Goal: Task Accomplishment & Management: Use online tool/utility

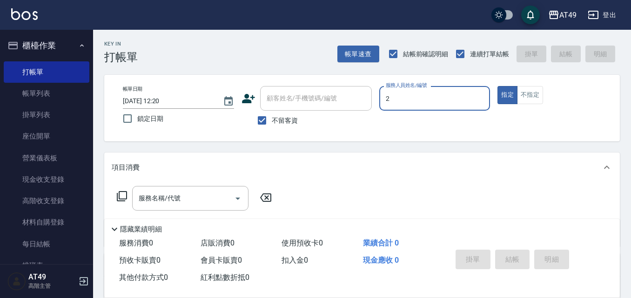
type input "2"
type button "true"
type input "Bobo-2"
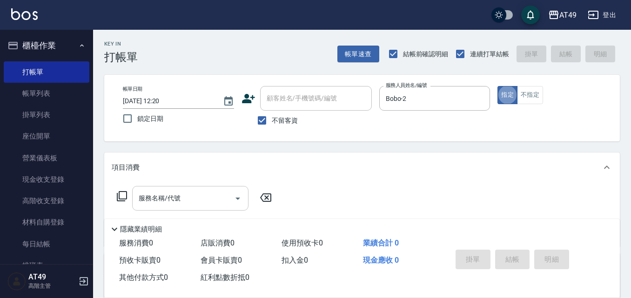
click at [216, 202] on input "服務名稱/代號" at bounding box center [183, 198] width 94 height 16
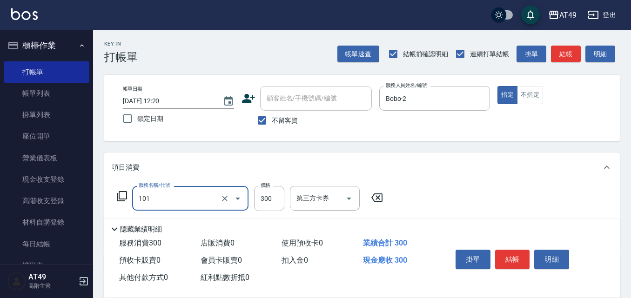
type input "一般洗髮(101)"
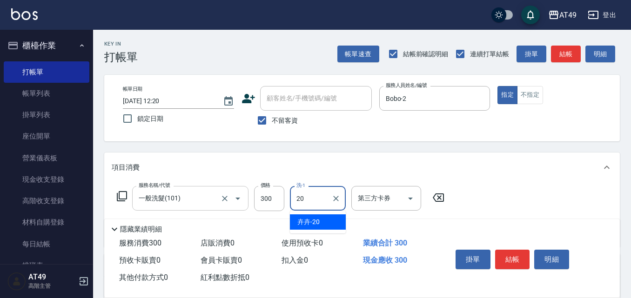
type input "卉卉-20"
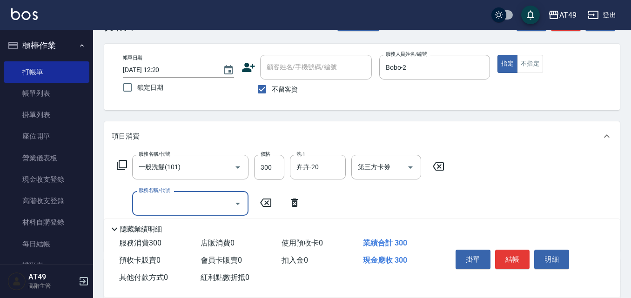
scroll to position [47, 0]
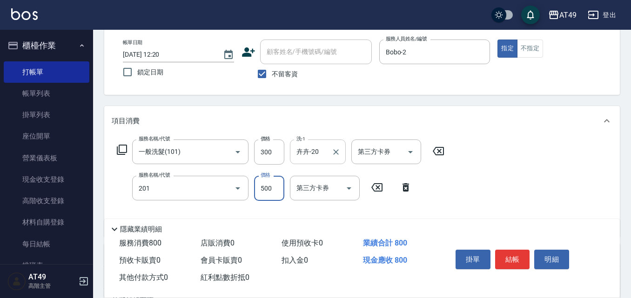
type input "精緻剪髮(201)"
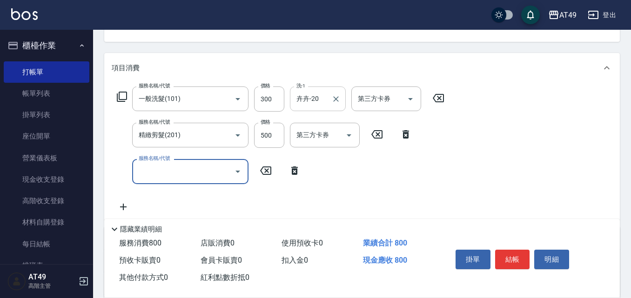
scroll to position [207, 0]
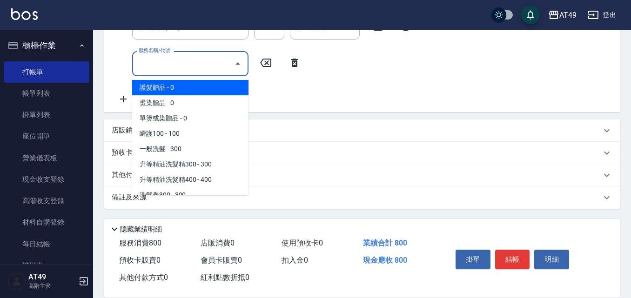
click at [148, 56] on input "服務名稱/代號" at bounding box center [183, 63] width 94 height 16
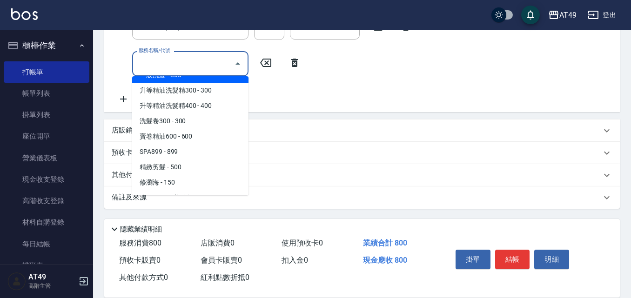
scroll to position [279, 0]
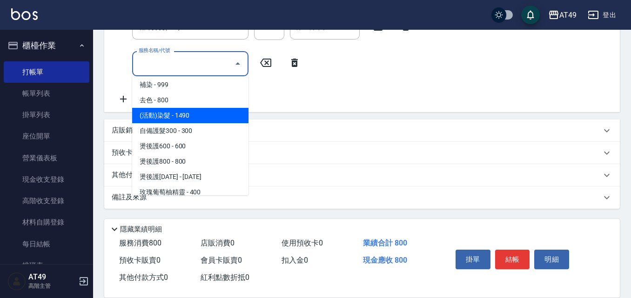
click at [187, 112] on span "(活動)染髮 - 1490" at bounding box center [190, 115] width 116 height 15
type input "(活動)染髮(404)"
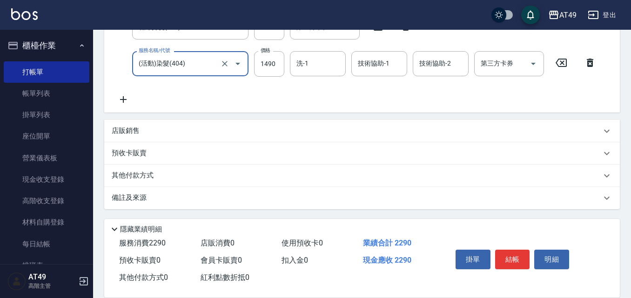
click at [593, 63] on icon at bounding box center [589, 62] width 23 height 11
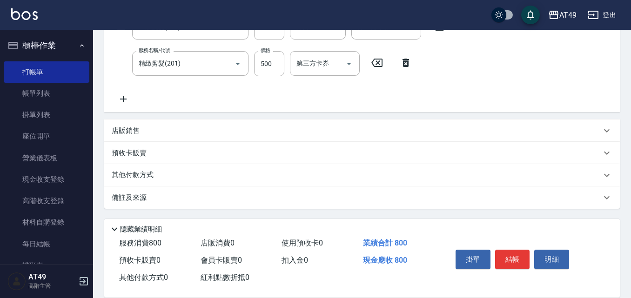
scroll to position [171, 0]
click at [120, 99] on icon at bounding box center [123, 99] width 7 height 7
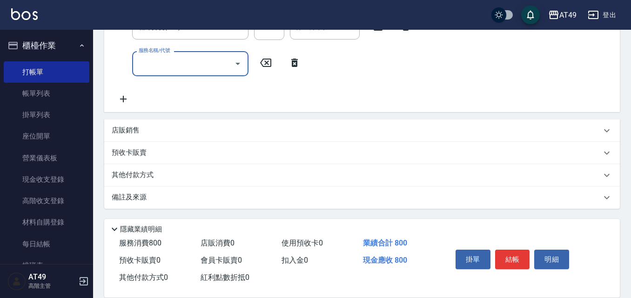
click at [169, 67] on input "服務名稱/代號" at bounding box center [183, 63] width 94 height 16
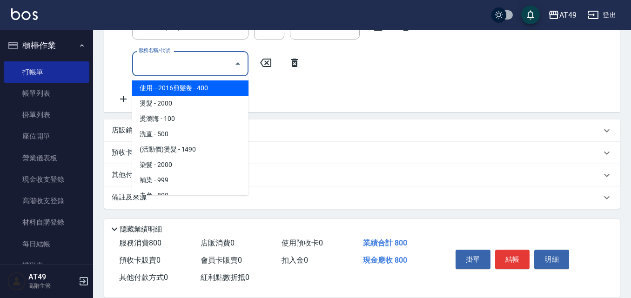
scroll to position [233, 0]
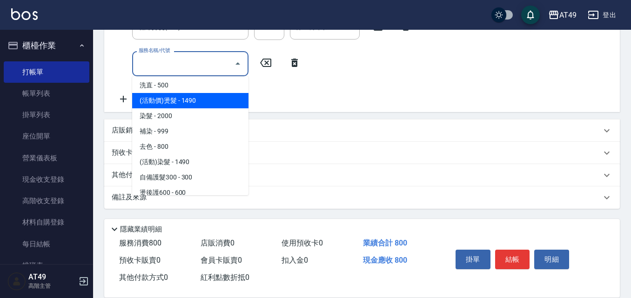
click at [200, 95] on span "(活動價)燙髮 - 1490" at bounding box center [190, 100] width 116 height 15
type input "(活動價)燙髮(304)"
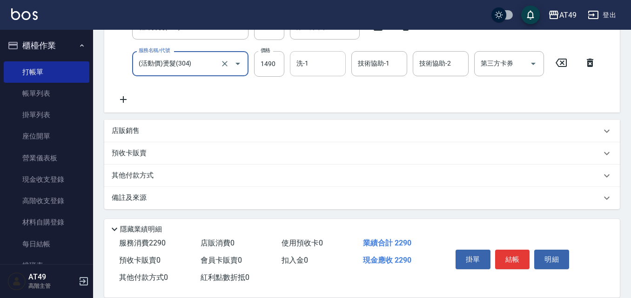
click at [307, 63] on div "洗-1 洗-1" at bounding box center [318, 63] width 56 height 25
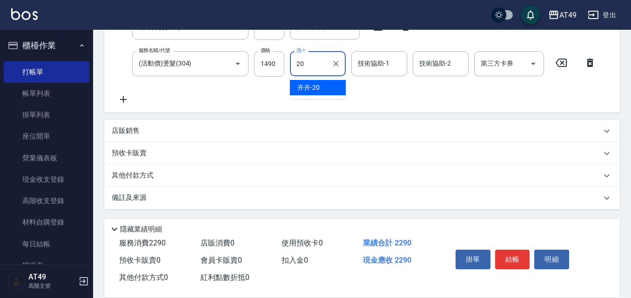
type input "卉卉-20"
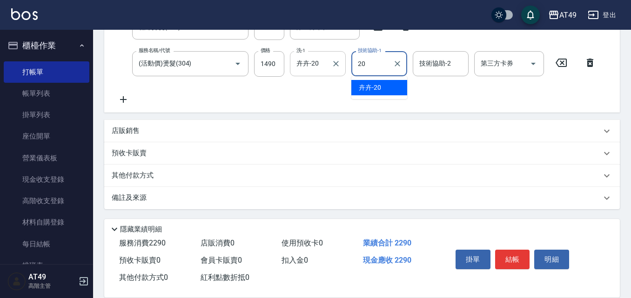
type input "卉卉-20"
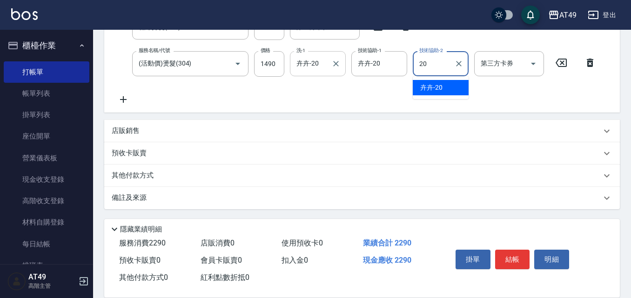
type input "卉卉-20"
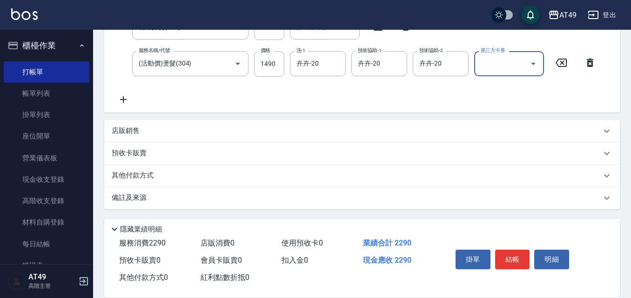
click at [128, 98] on icon at bounding box center [123, 99] width 23 height 11
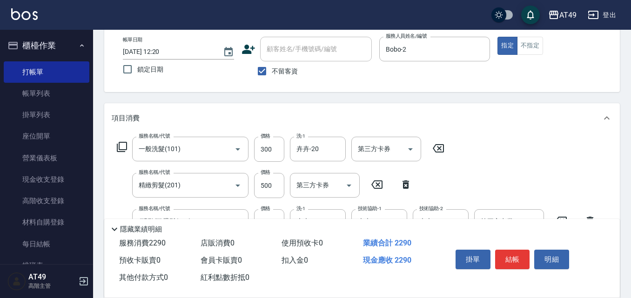
click at [164, 94] on div "Key In 打帳單 帳單速查 結帳前確認明細 連續打單結帳 掛單 結帳 明細 帳單日期 [DATE] 12:20 鎖定日期 顧客姓名/手機號碼/編號 顧客姓…" at bounding box center [362, 236] width 538 height 512
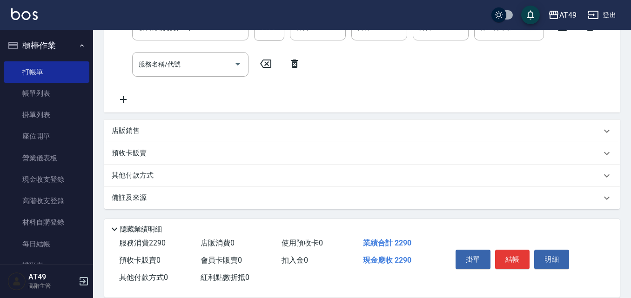
scroll to position [244, 0]
click at [189, 61] on input "服務名稱/代號" at bounding box center [183, 64] width 94 height 16
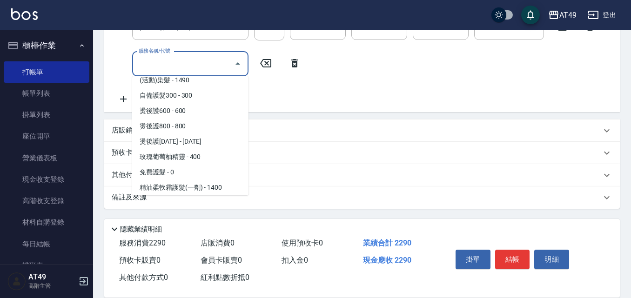
scroll to position [309, 0]
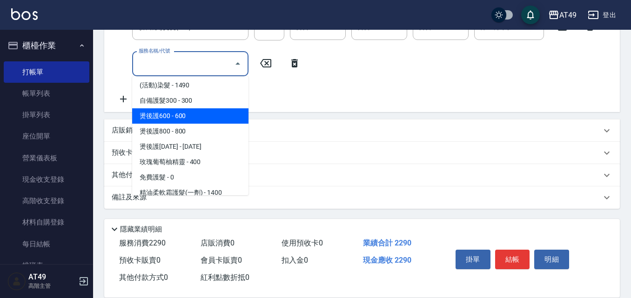
click at [193, 114] on span "燙後護600 - 600" at bounding box center [190, 115] width 116 height 15
type input "燙後護600(503)"
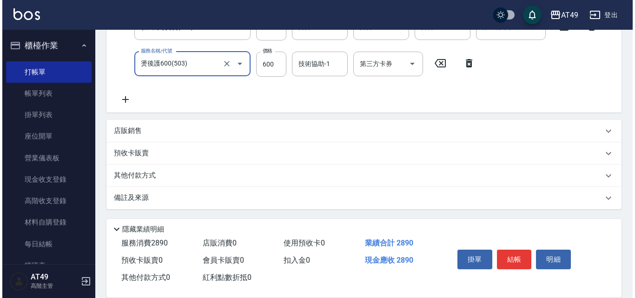
scroll to position [151, 0]
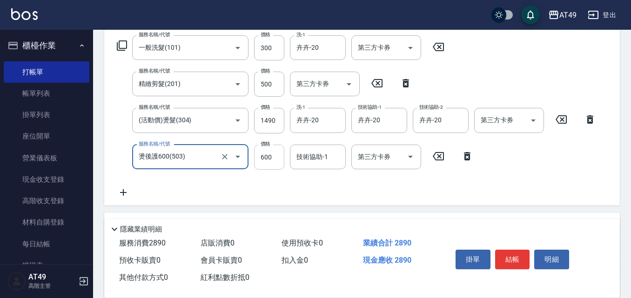
click at [272, 160] on input "600" at bounding box center [269, 157] width 30 height 25
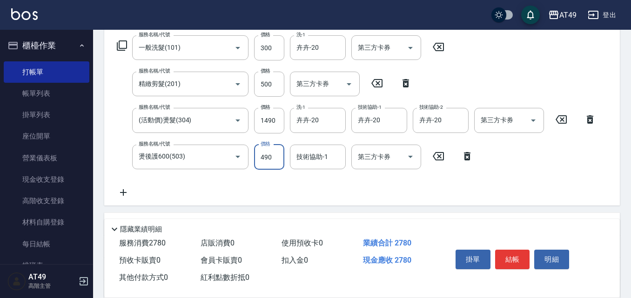
type input "490"
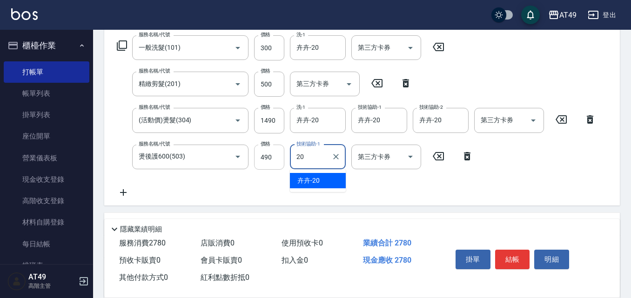
type input "卉卉-20"
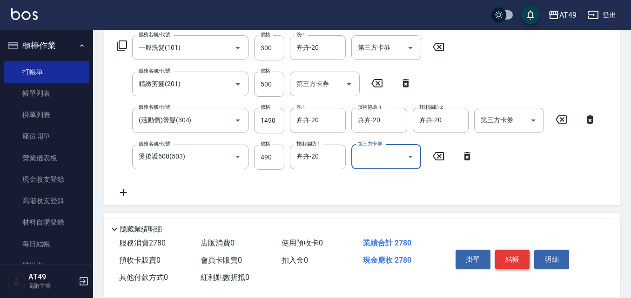
click at [521, 257] on button "結帳" at bounding box center [512, 260] width 35 height 20
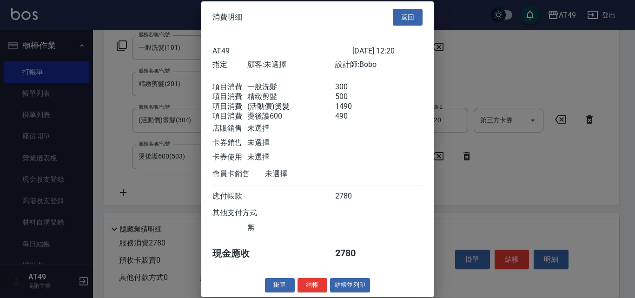
scroll to position [15, 0]
click at [309, 283] on button "結帳" at bounding box center [313, 285] width 30 height 14
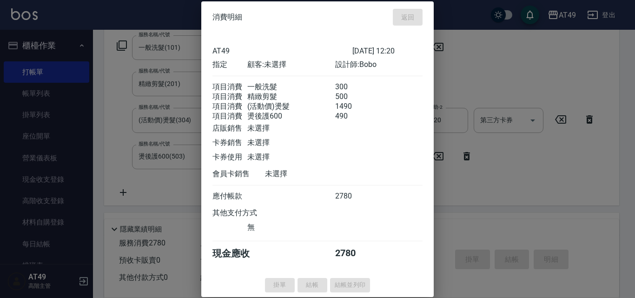
type input "[DATE] 18:04"
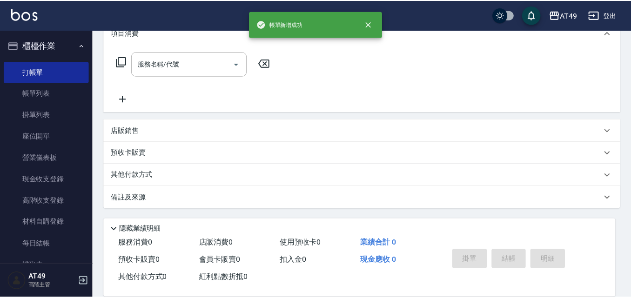
scroll to position [0, 0]
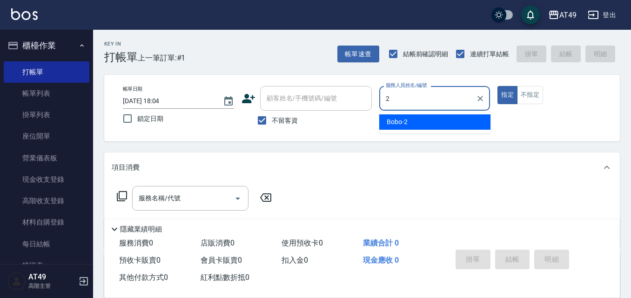
type input "Bobo-2"
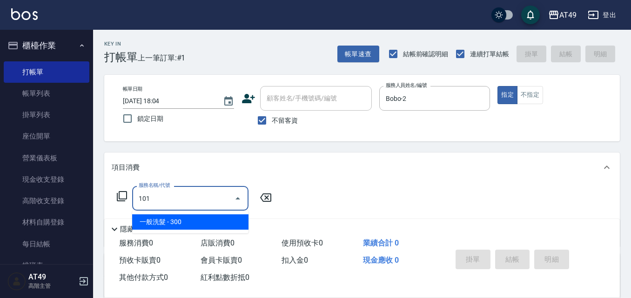
type input "一般洗髮(101)"
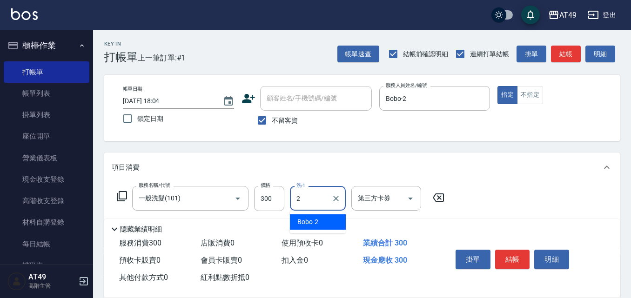
type input "Bobo-2"
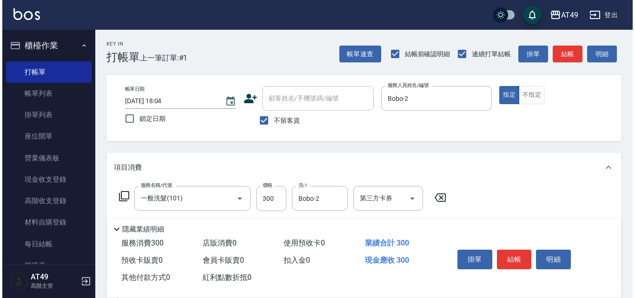
scroll to position [140, 0]
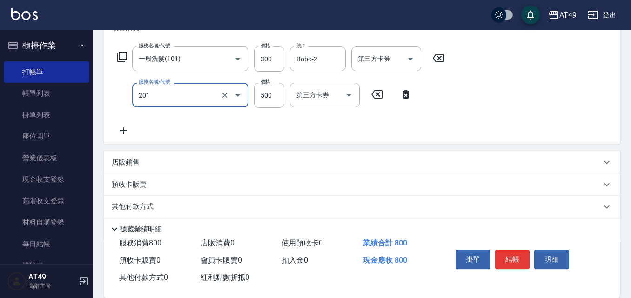
type input "精緻剪髮(201)"
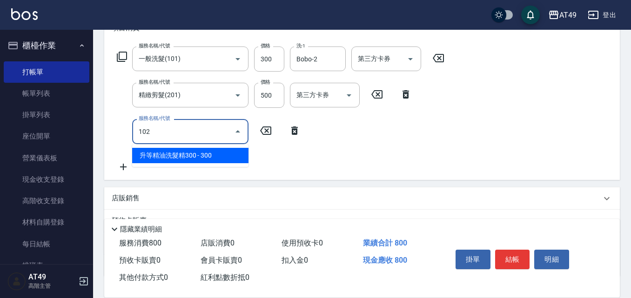
type input "升等精油洗髮精300(102)"
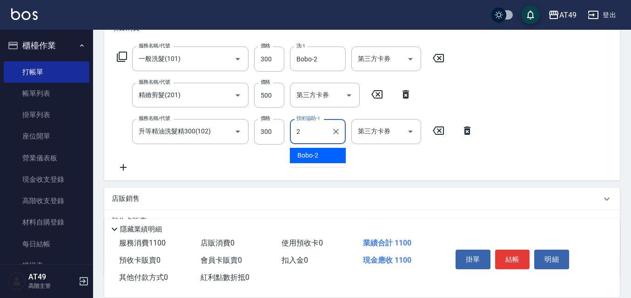
type input "Bobo-2"
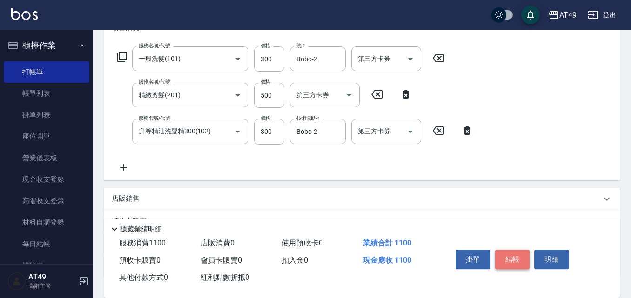
click at [497, 251] on button "結帳" at bounding box center [512, 260] width 35 height 20
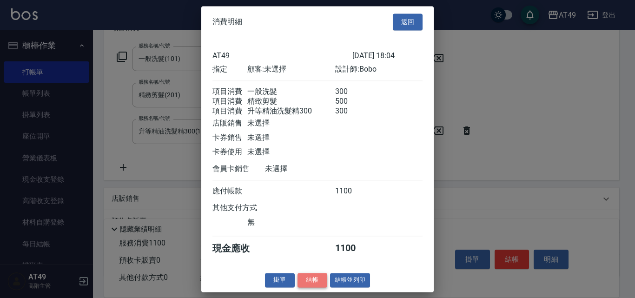
click at [314, 286] on button "結帳" at bounding box center [313, 280] width 30 height 14
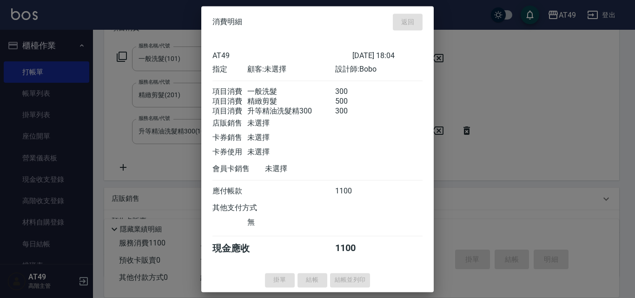
type input "[DATE] 18:05"
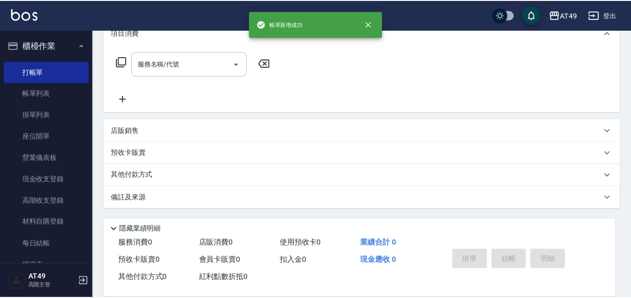
scroll to position [0, 0]
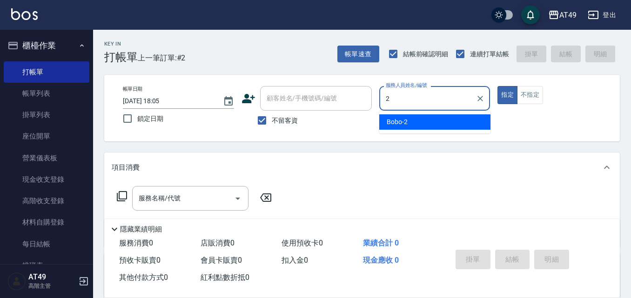
type input "Bobo-2"
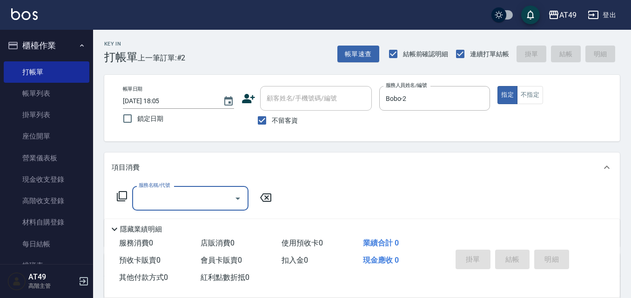
type input "2"
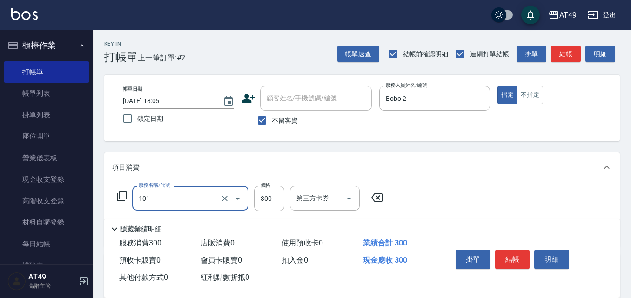
type input "一般洗髮(101)"
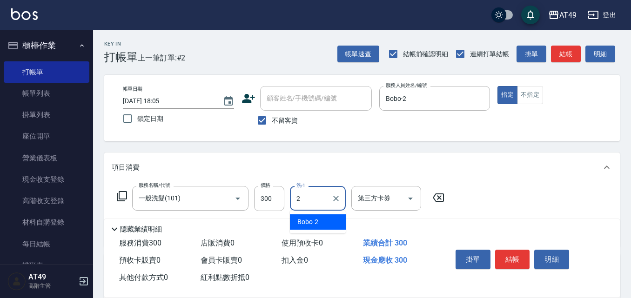
type input "Bobo-2"
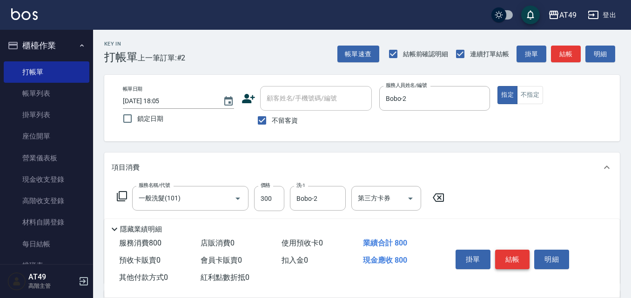
type input "精緻剪髮(201)"
click at [513, 257] on button "結帳" at bounding box center [512, 260] width 35 height 20
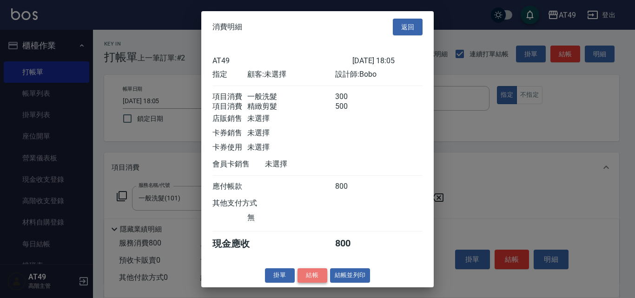
click at [313, 283] on button "結帳" at bounding box center [313, 275] width 30 height 14
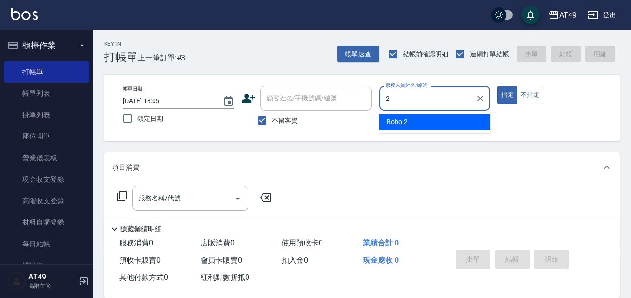
type input "Bobo-2"
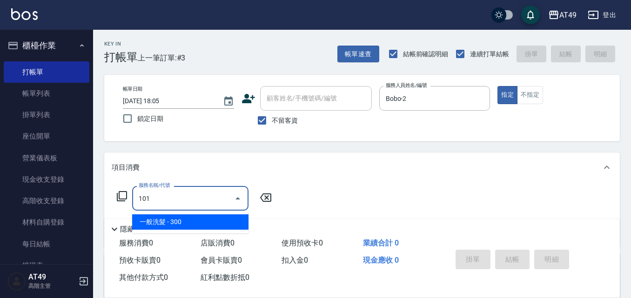
type input "一般洗髮(101)"
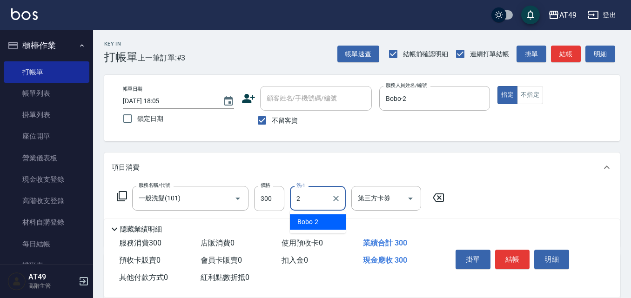
type input "Bobo-2"
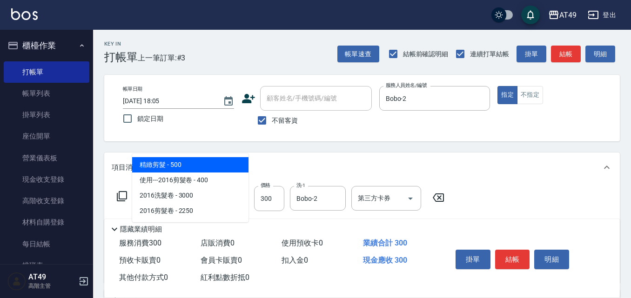
type input "精緻剪髮(201)"
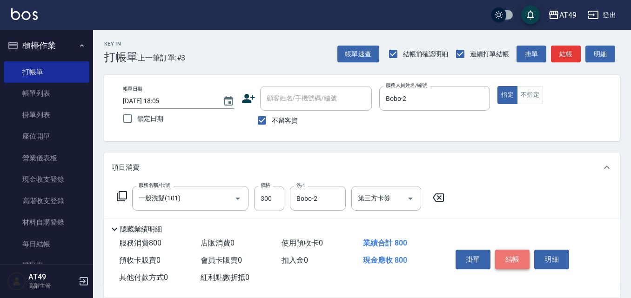
click at [504, 255] on button "結帳" at bounding box center [512, 260] width 35 height 20
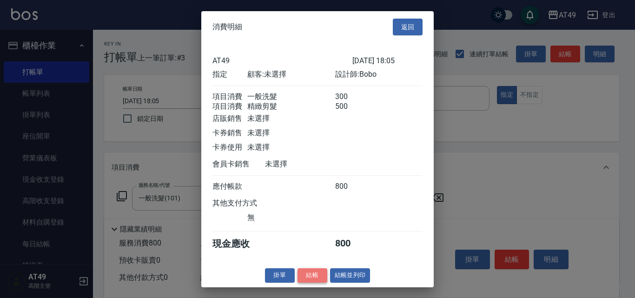
click at [309, 283] on button "結帳" at bounding box center [313, 275] width 30 height 14
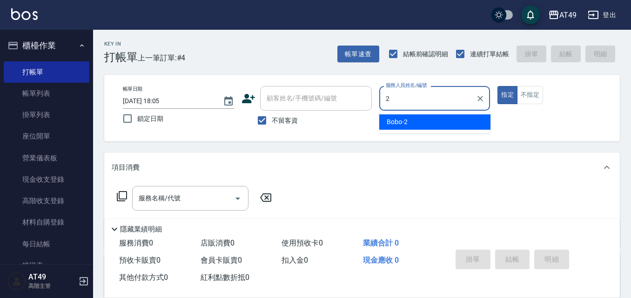
type input "Bobo-2"
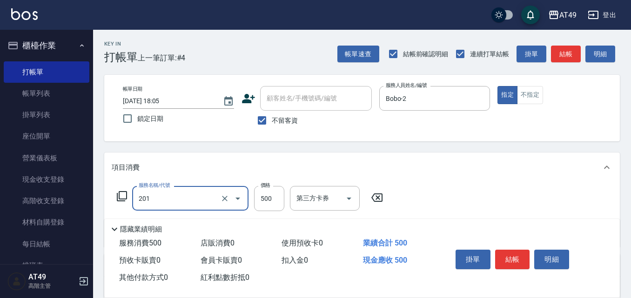
type input "精緻剪髮(201)"
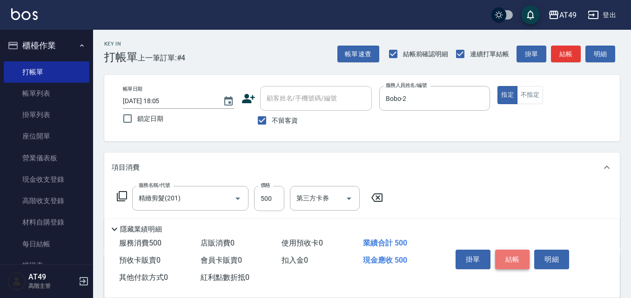
click at [514, 258] on button "結帳" at bounding box center [512, 260] width 35 height 20
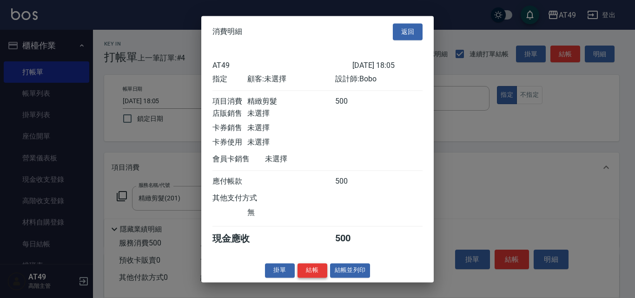
click at [303, 278] on button "結帳" at bounding box center [313, 270] width 30 height 14
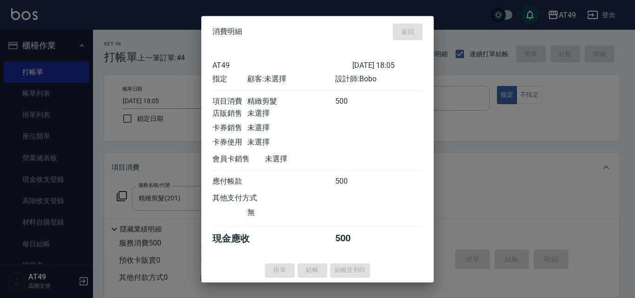
type input "[DATE] 18:06"
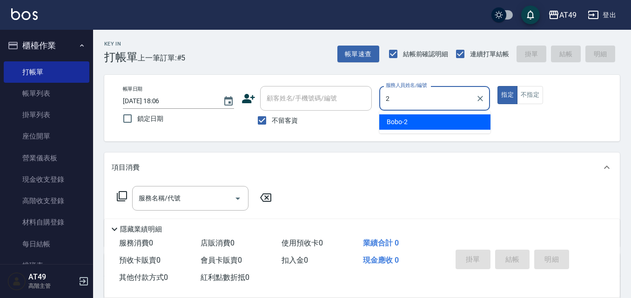
type input "Bobo-2"
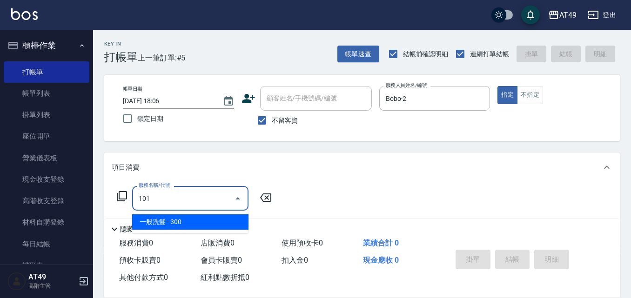
type input "一般洗髮(101)"
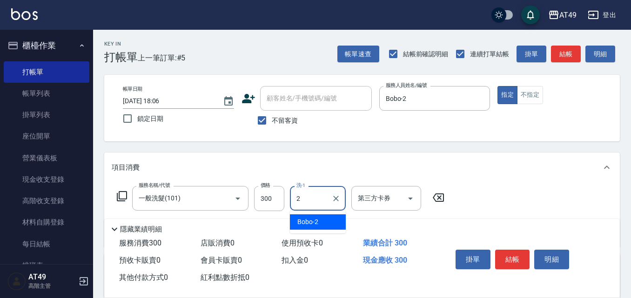
type input "Bobo-2"
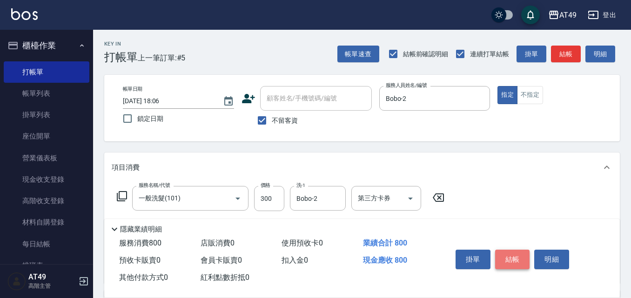
type input "精緻剪髮(201)"
click at [509, 250] on button "結帳" at bounding box center [512, 260] width 35 height 20
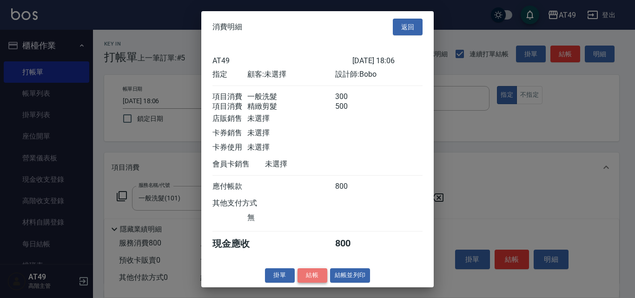
click at [316, 279] on button "結帳" at bounding box center [313, 275] width 30 height 14
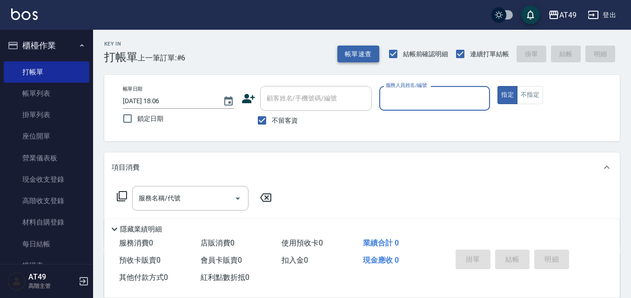
click at [360, 47] on button "帳單速查" at bounding box center [358, 54] width 42 height 17
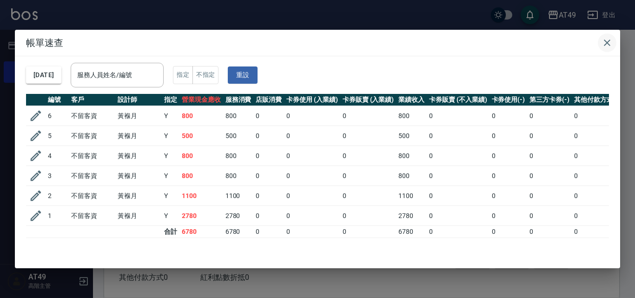
click at [612, 39] on icon "button" at bounding box center [607, 42] width 11 height 11
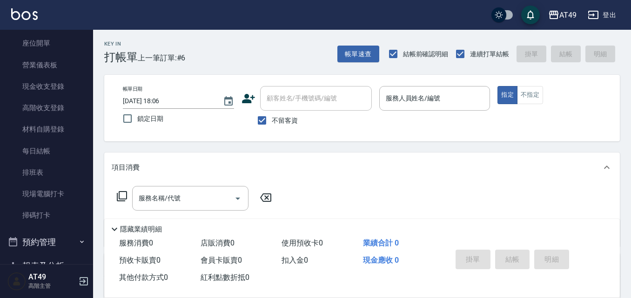
scroll to position [233, 0]
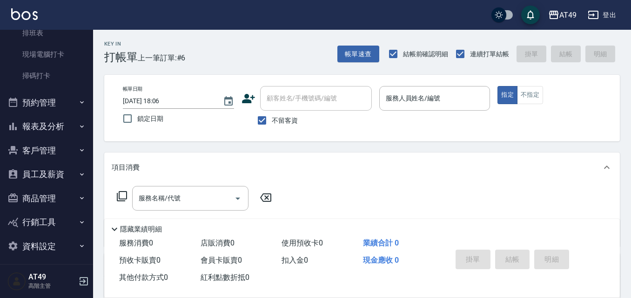
click at [43, 128] on button "報表及分析" at bounding box center [47, 126] width 86 height 24
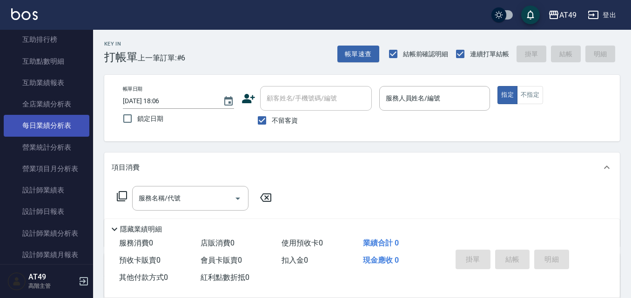
scroll to position [512, 0]
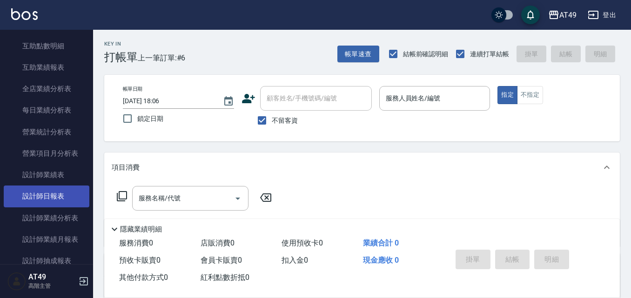
click at [40, 196] on link "設計師日報表" at bounding box center [47, 196] width 86 height 21
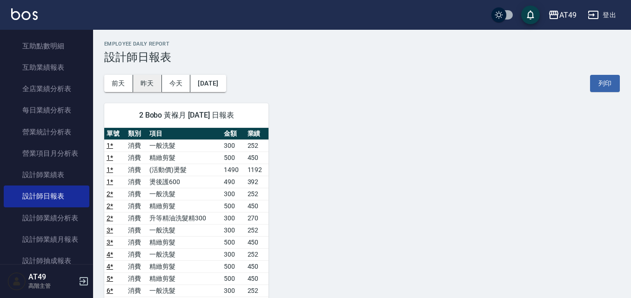
click at [155, 85] on button "昨天" at bounding box center [147, 83] width 29 height 17
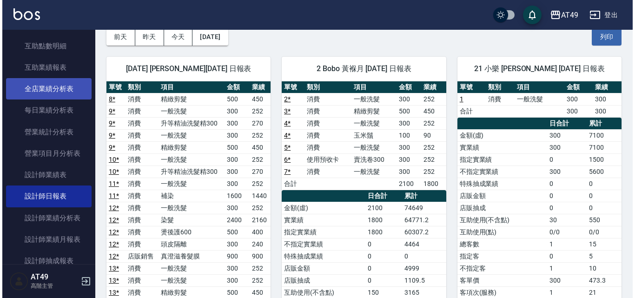
scroll to position [372, 0]
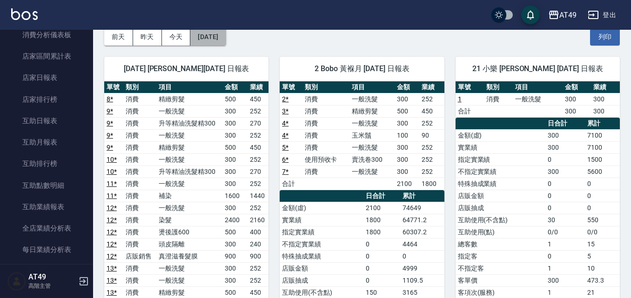
click at [209, 32] on button "[DATE]" at bounding box center [207, 36] width 35 height 17
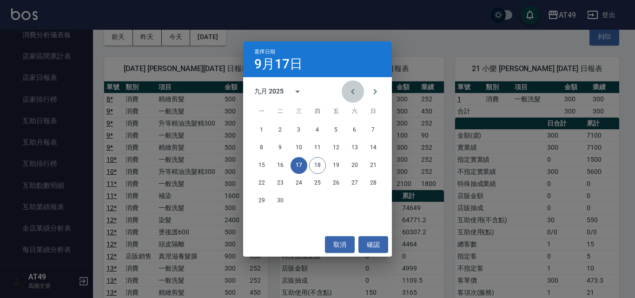
click at [354, 87] on icon "Previous month" at bounding box center [352, 91] width 11 height 11
click at [369, 166] on button "17" at bounding box center [373, 165] width 17 height 17
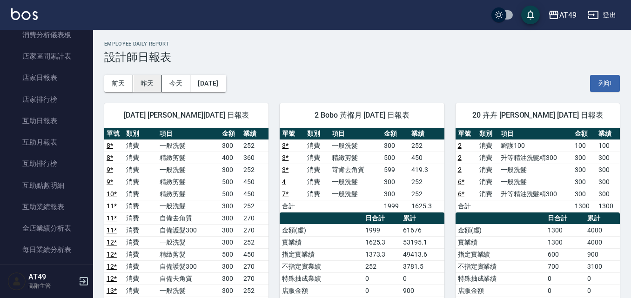
click at [144, 87] on button "昨天" at bounding box center [147, 83] width 29 height 17
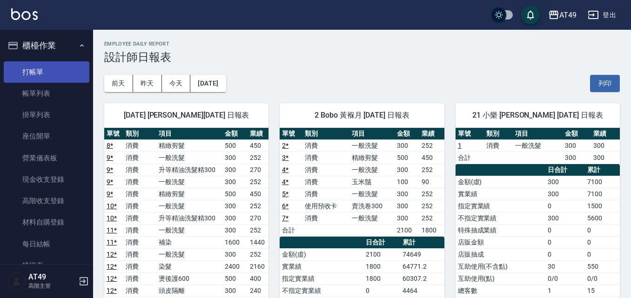
click at [39, 71] on link "打帳單" at bounding box center [47, 71] width 86 height 21
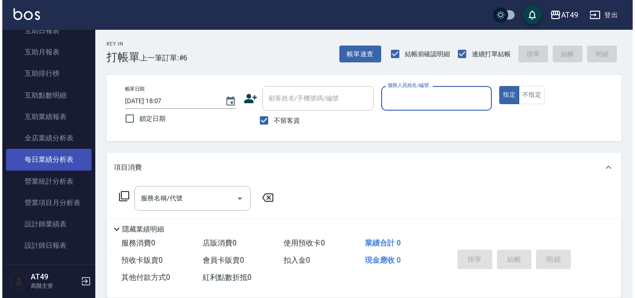
scroll to position [465, 0]
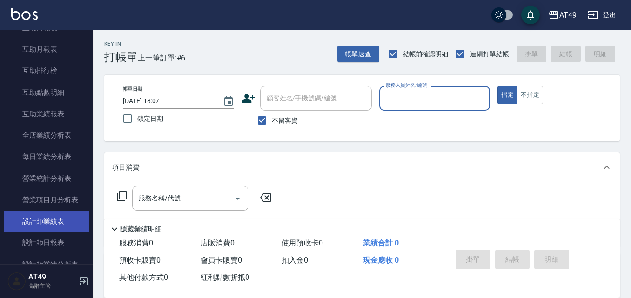
click at [71, 221] on link "設計師業績表" at bounding box center [47, 221] width 86 height 21
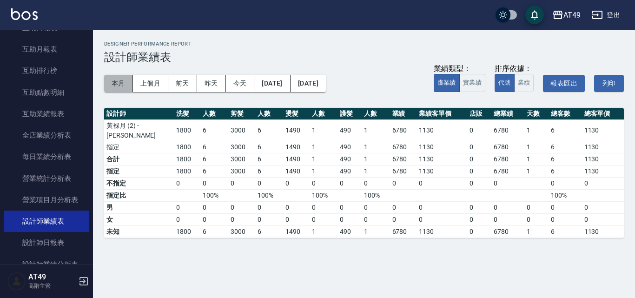
click at [124, 84] on button "本月" at bounding box center [118, 83] width 29 height 17
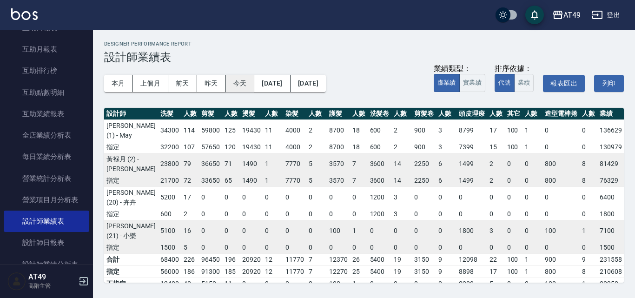
click at [250, 90] on button "今天" at bounding box center [240, 83] width 29 height 17
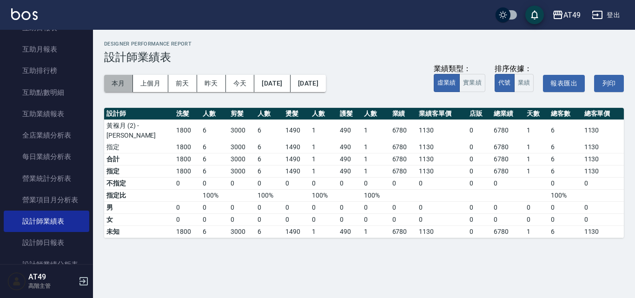
click at [120, 82] on button "本月" at bounding box center [118, 83] width 29 height 17
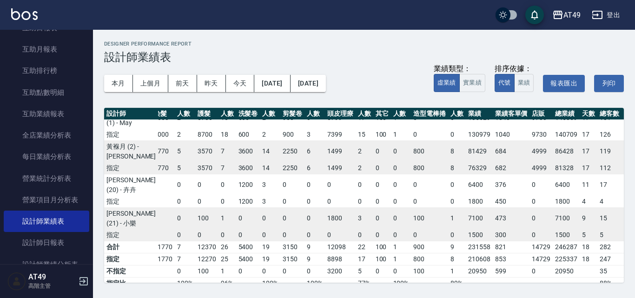
scroll to position [9, 132]
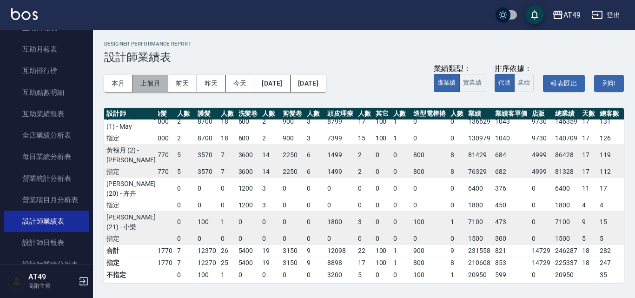
click at [146, 83] on button "上個月" at bounding box center [150, 83] width 35 height 17
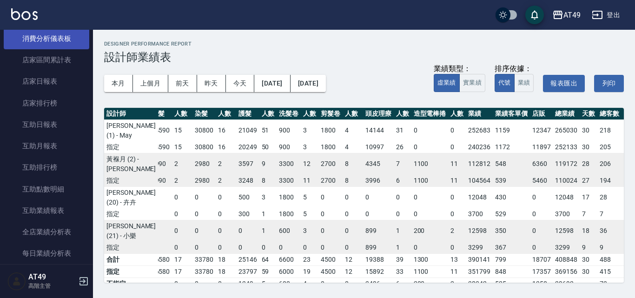
scroll to position [372, 0]
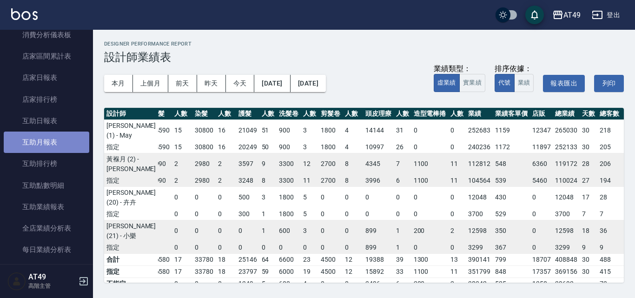
click at [53, 136] on link "互助月報表" at bounding box center [47, 142] width 86 height 21
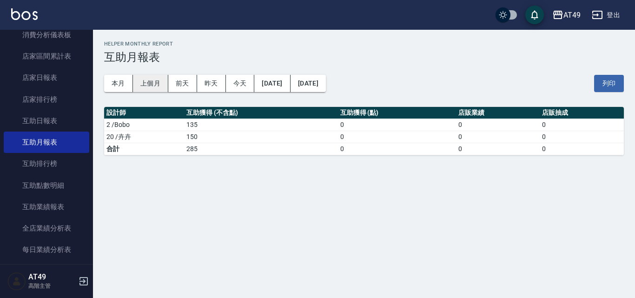
click at [136, 83] on button "上個月" at bounding box center [150, 83] width 35 height 17
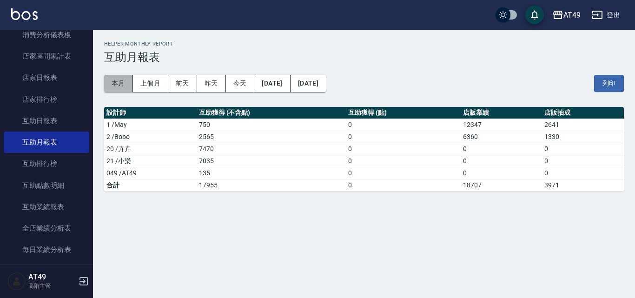
click at [121, 84] on button "本月" at bounding box center [118, 83] width 29 height 17
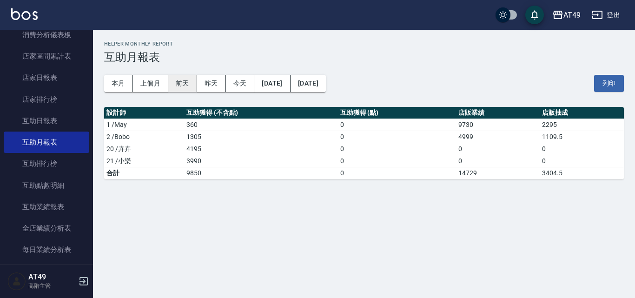
click at [183, 87] on button "前天" at bounding box center [182, 83] width 29 height 17
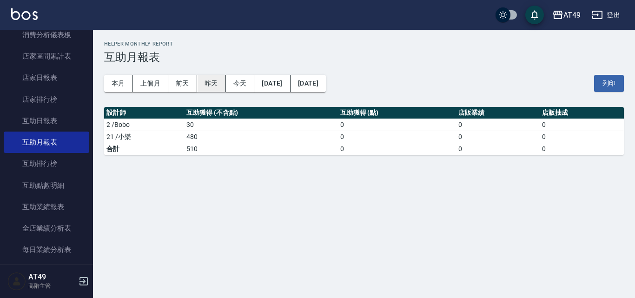
click at [216, 81] on button "昨天" at bounding box center [211, 83] width 29 height 17
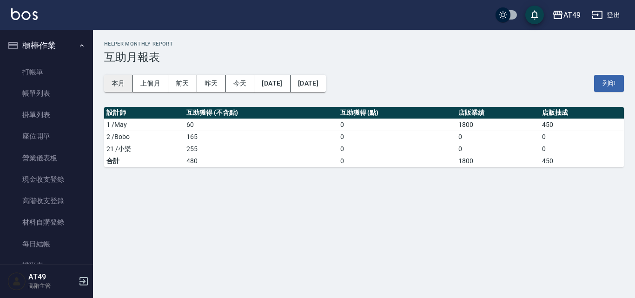
click at [121, 78] on button "本月" at bounding box center [118, 83] width 29 height 17
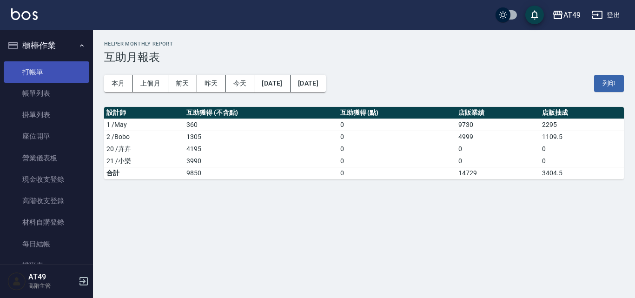
click at [35, 71] on link "打帳單" at bounding box center [47, 71] width 86 height 21
